Goal: Information Seeking & Learning: Learn about a topic

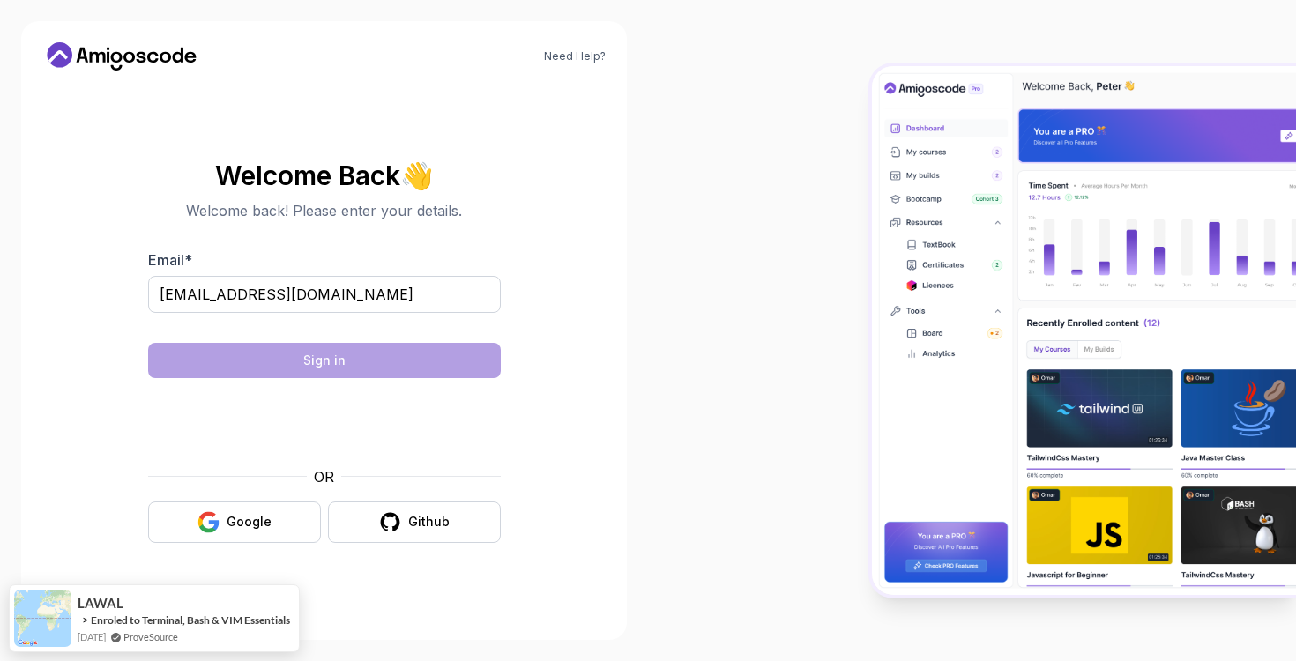
type input "[EMAIL_ADDRESS][DOMAIN_NAME]"
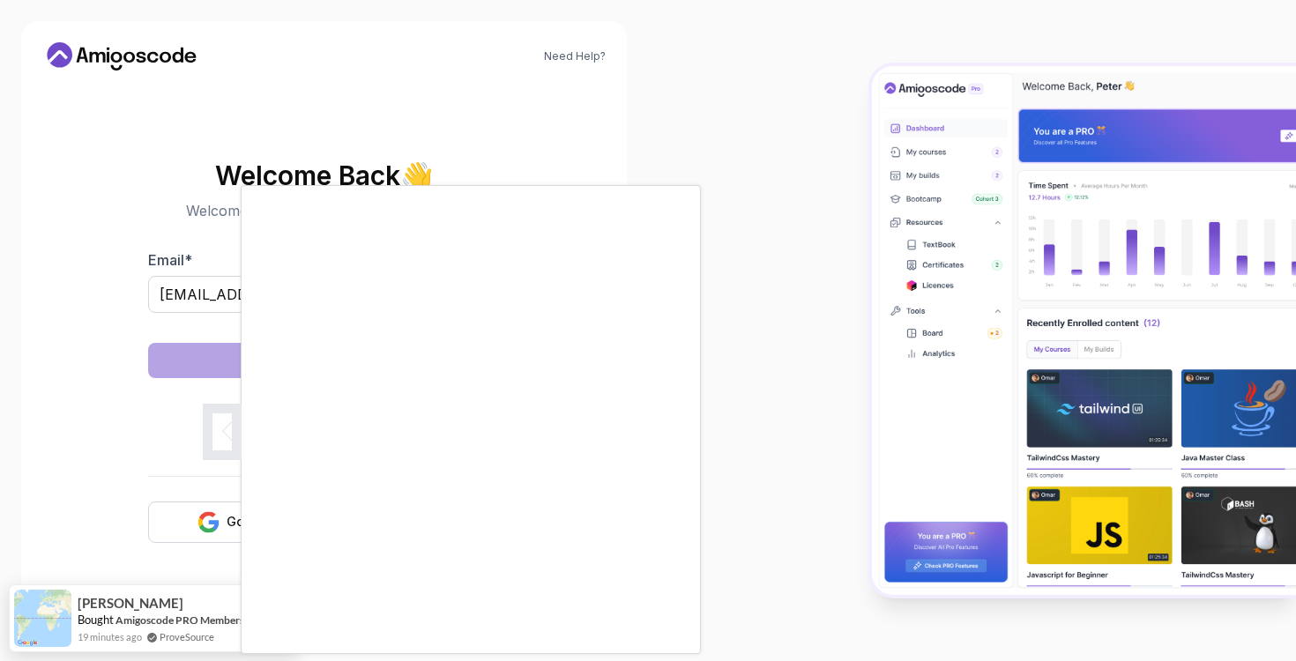
click at [915, 182] on body "Need Help? Welcome Back 👋 Welcome back! Please enter your details. Email * reac…" at bounding box center [648, 330] width 1296 height 661
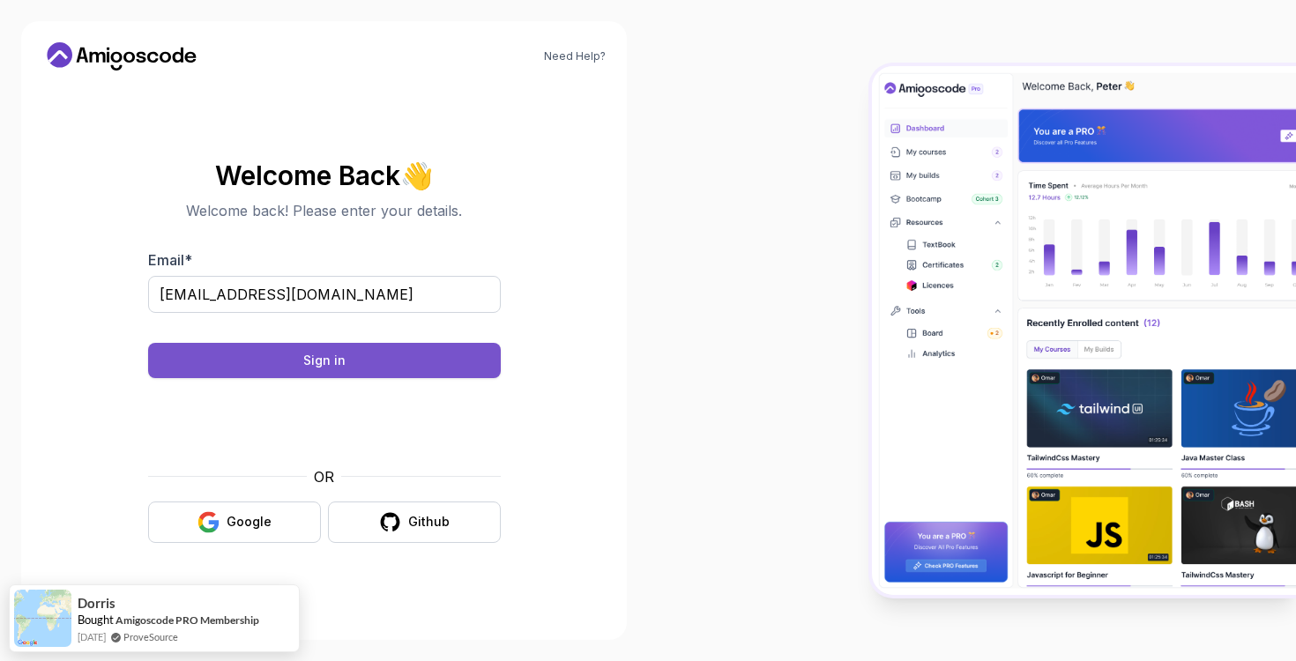
click at [354, 356] on button "Sign in" at bounding box center [324, 360] width 353 height 35
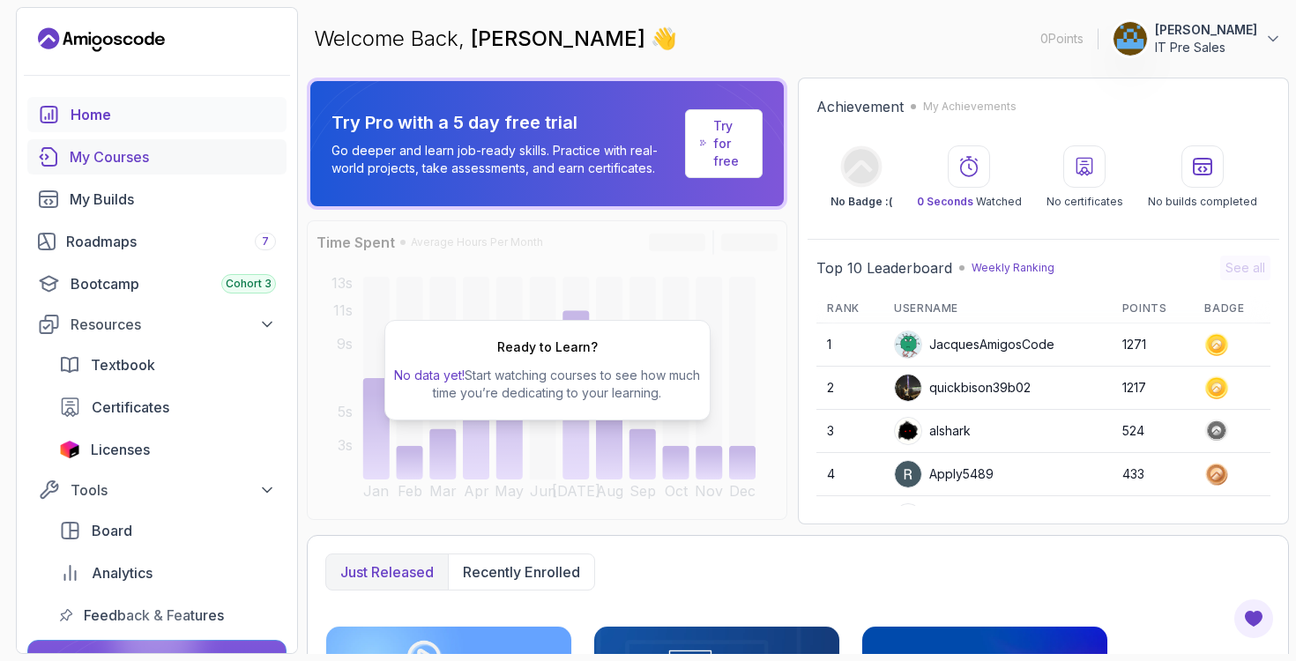
click at [110, 164] on div "My Courses" at bounding box center [173, 156] width 206 height 21
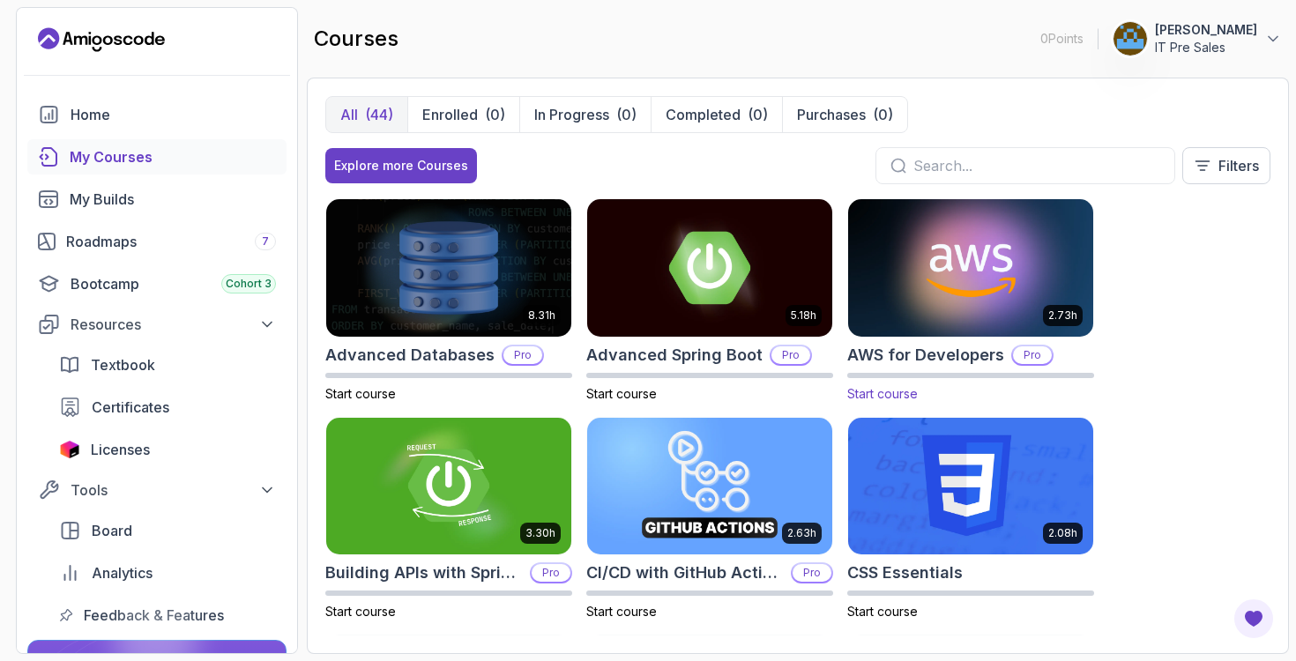
click at [956, 263] on img at bounding box center [970, 268] width 257 height 144
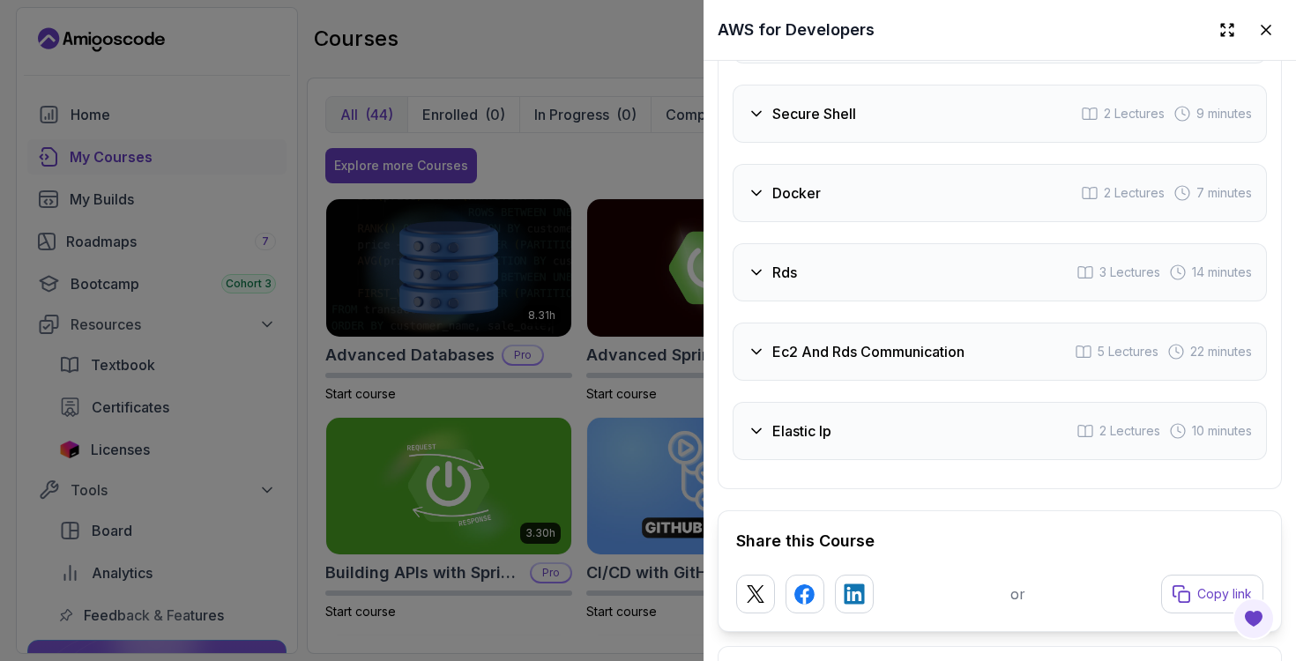
scroll to position [3412, 0]
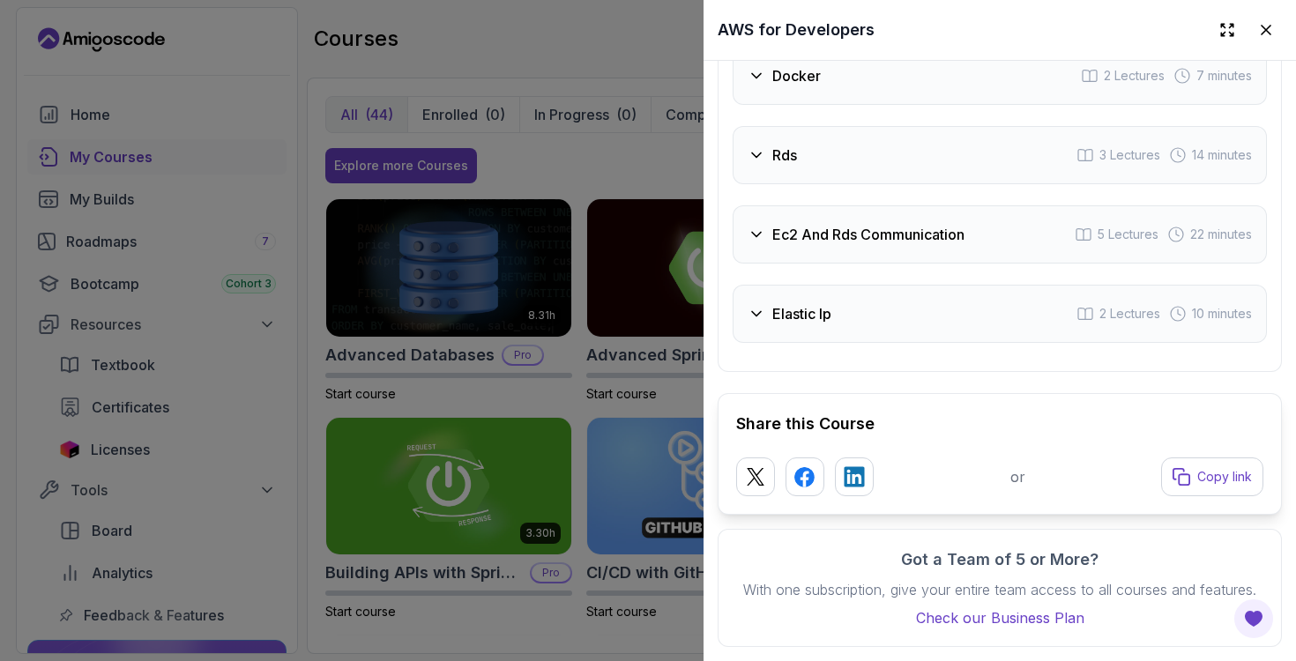
click at [418, 74] on div at bounding box center [648, 330] width 1296 height 661
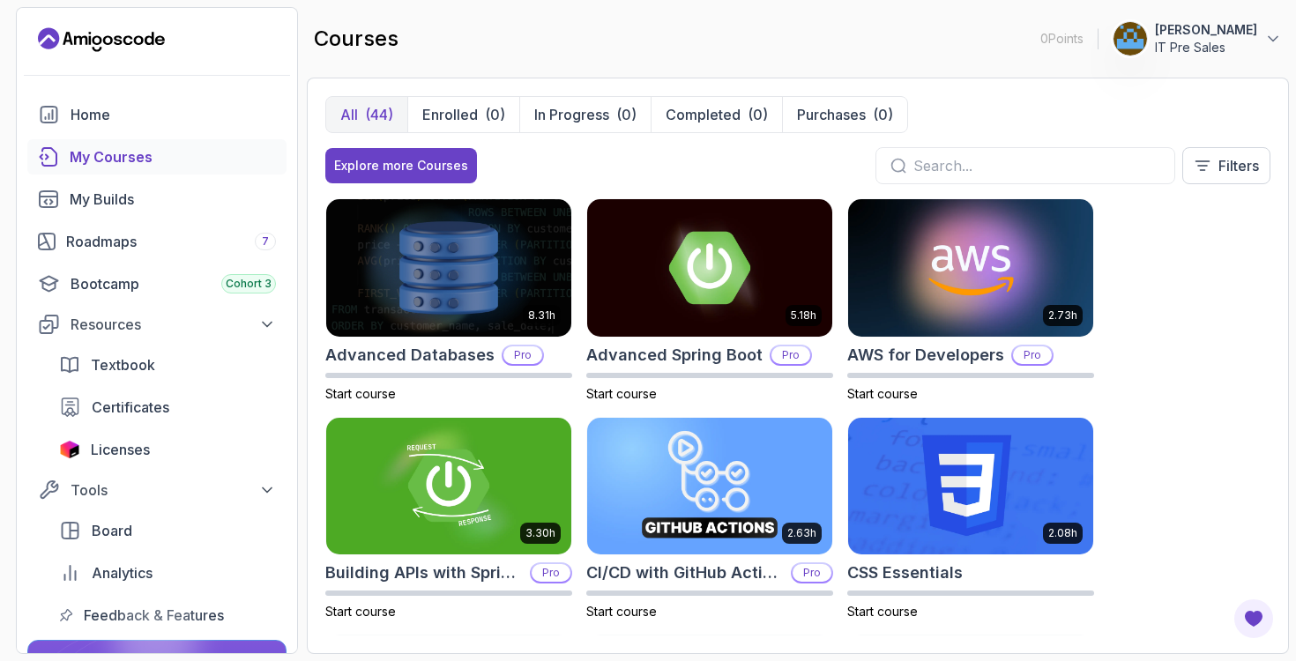
click at [1168, 42] on p "IT Pre Sales" at bounding box center [1206, 48] width 102 height 18
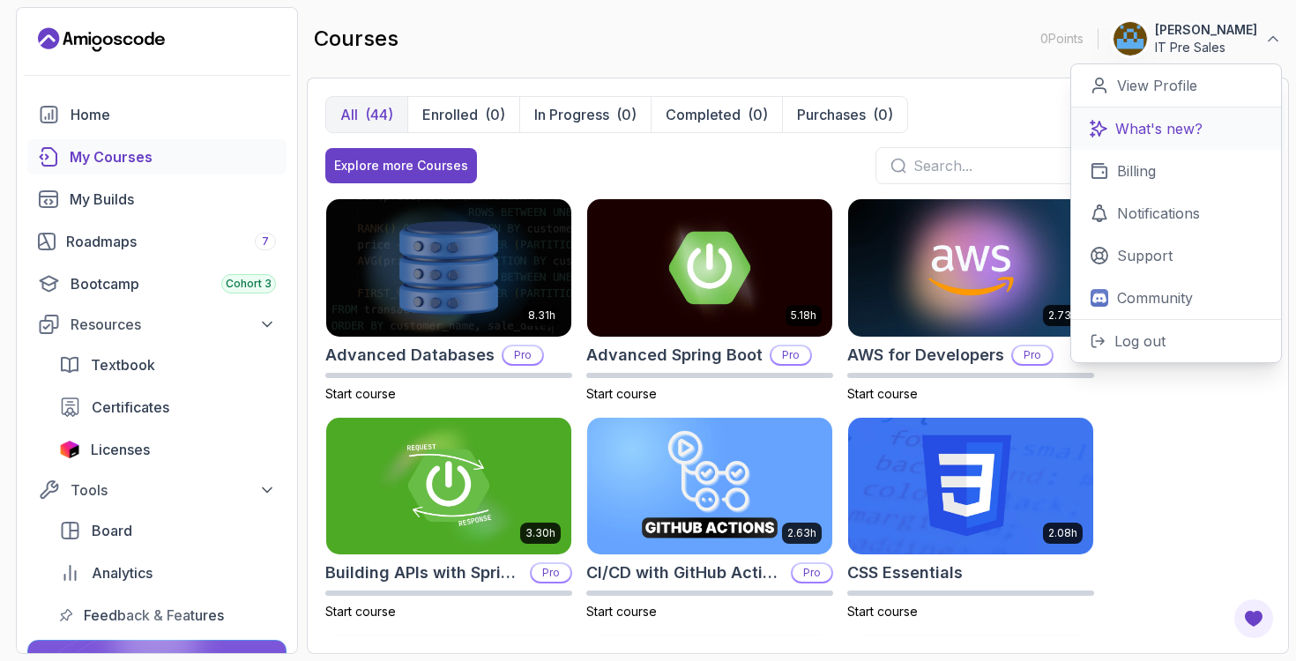
click at [1136, 134] on p "What's new?" at bounding box center [1158, 128] width 87 height 21
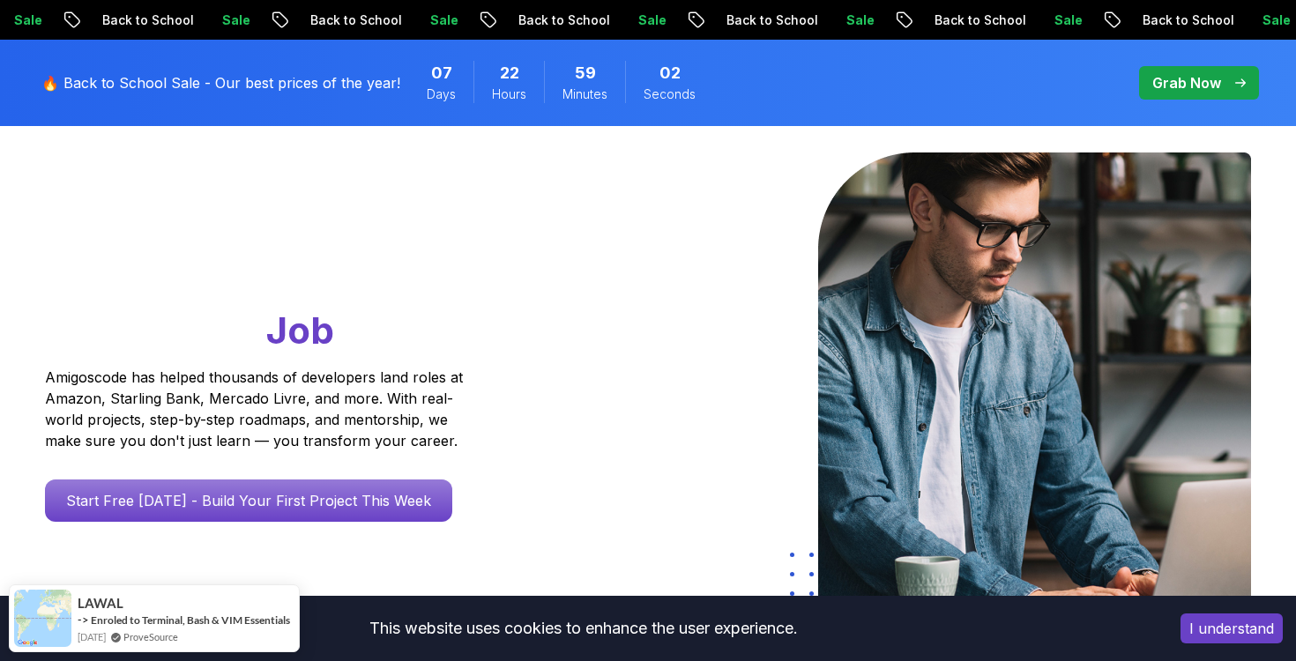
scroll to position [145, 0]
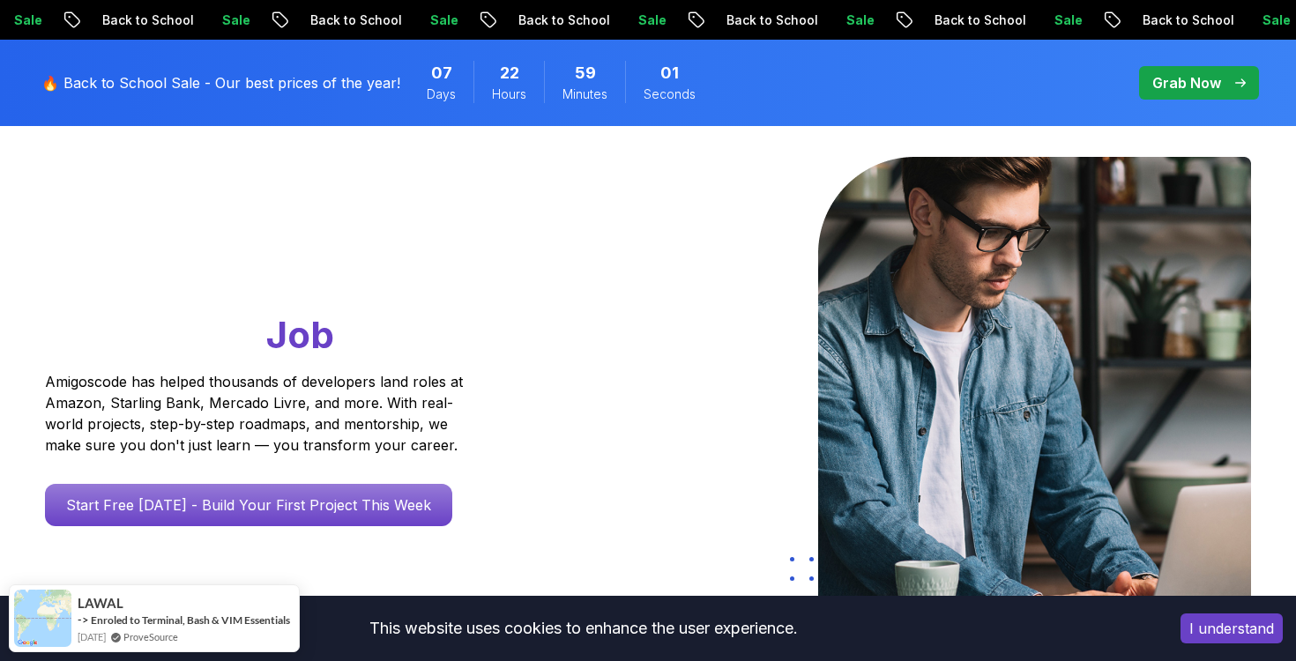
click at [699, 24] on p "Back to School" at bounding box center [759, 20] width 120 height 18
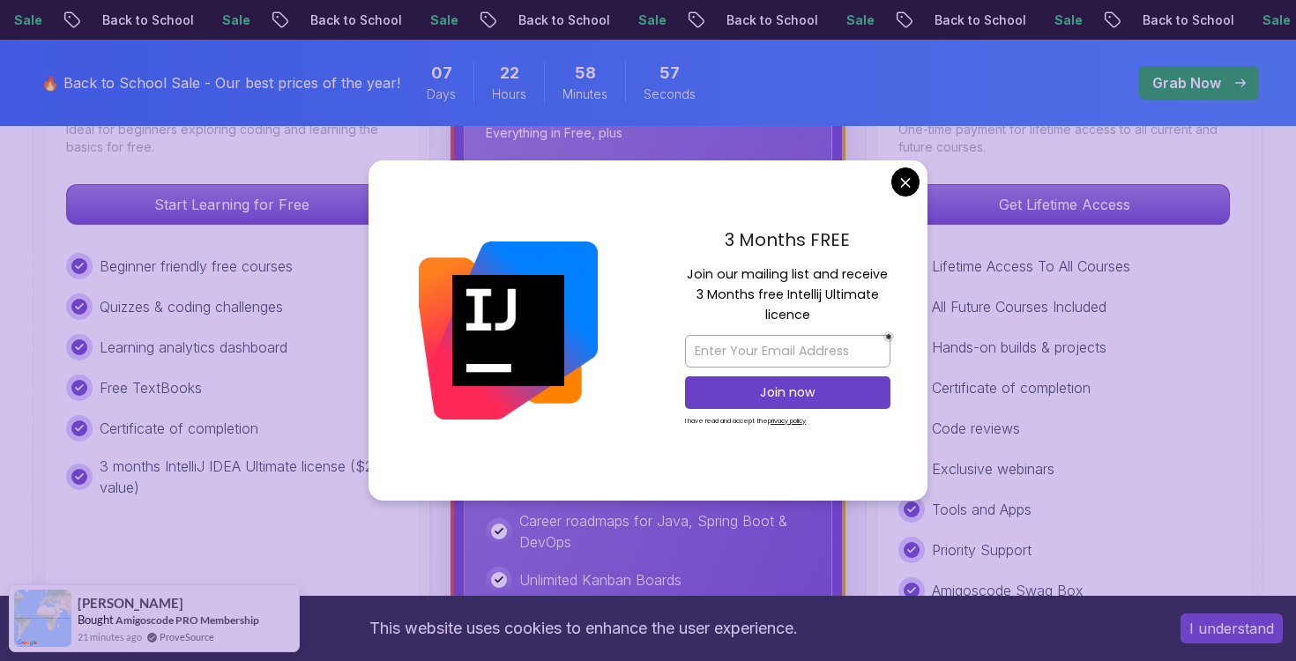
scroll to position [616, 0]
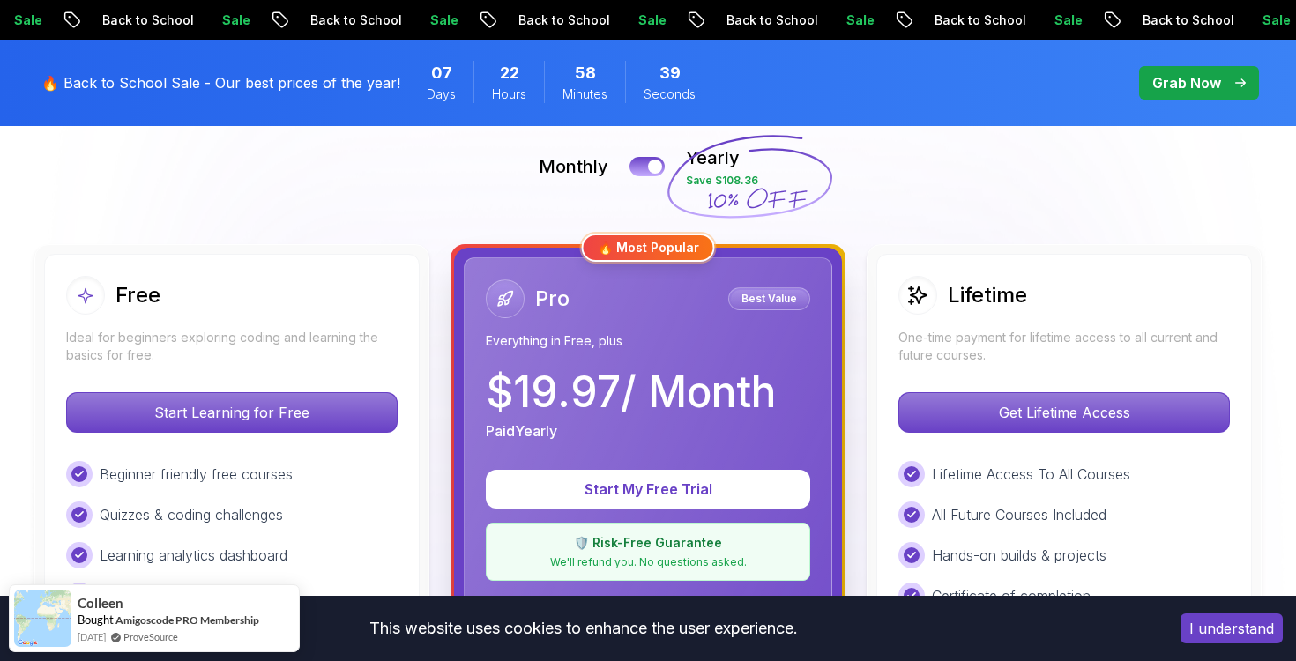
scroll to position [404, 0]
